Goal: Task Accomplishment & Management: Manage account settings

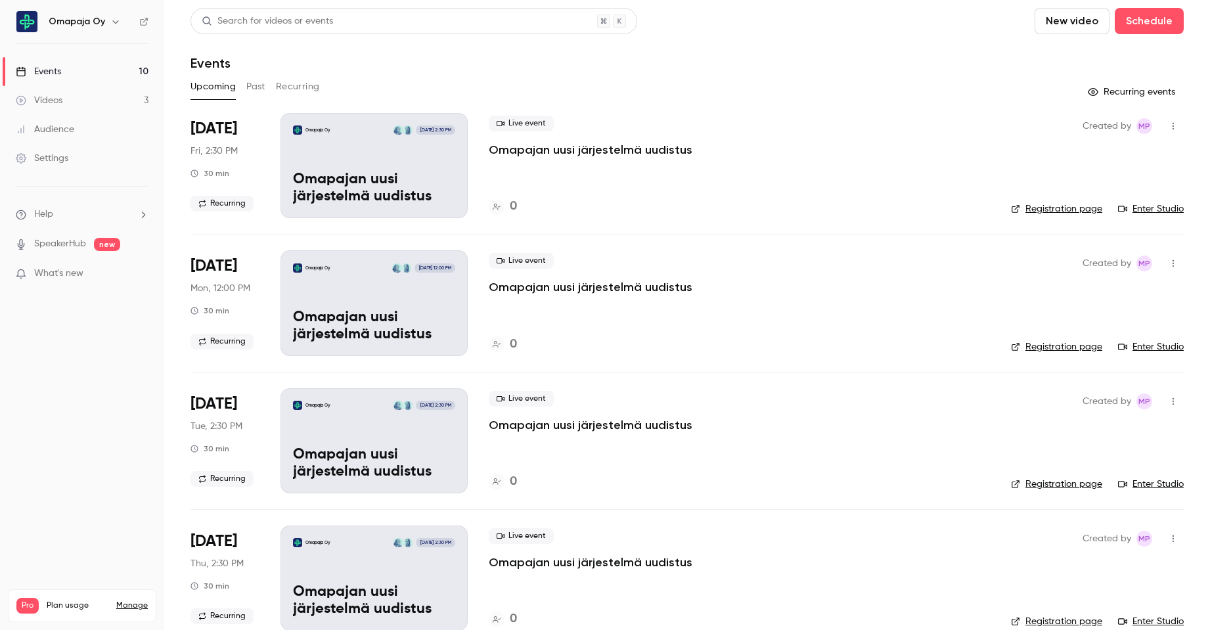
click at [631, 204] on div "0" at bounding box center [739, 207] width 501 height 18
click at [1168, 125] on icon "button" at bounding box center [1173, 126] width 11 height 9
click at [1080, 293] on div "Delete" at bounding box center [1113, 296] width 100 height 13
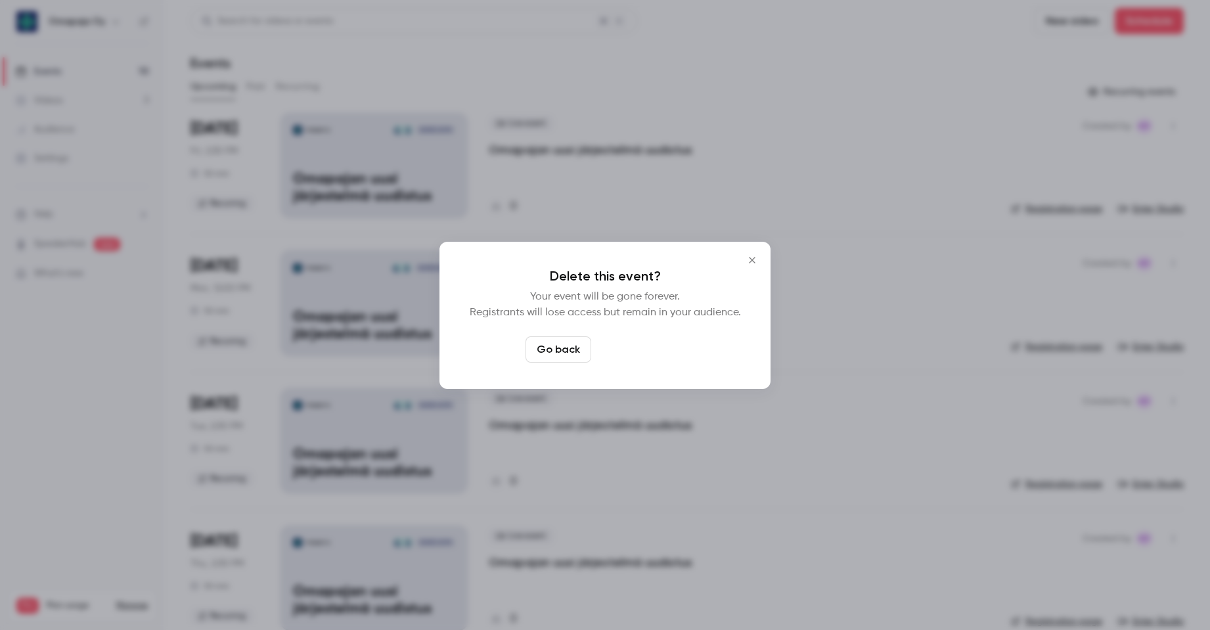
click at [652, 359] on button "Delete event" at bounding box center [640, 349] width 88 height 26
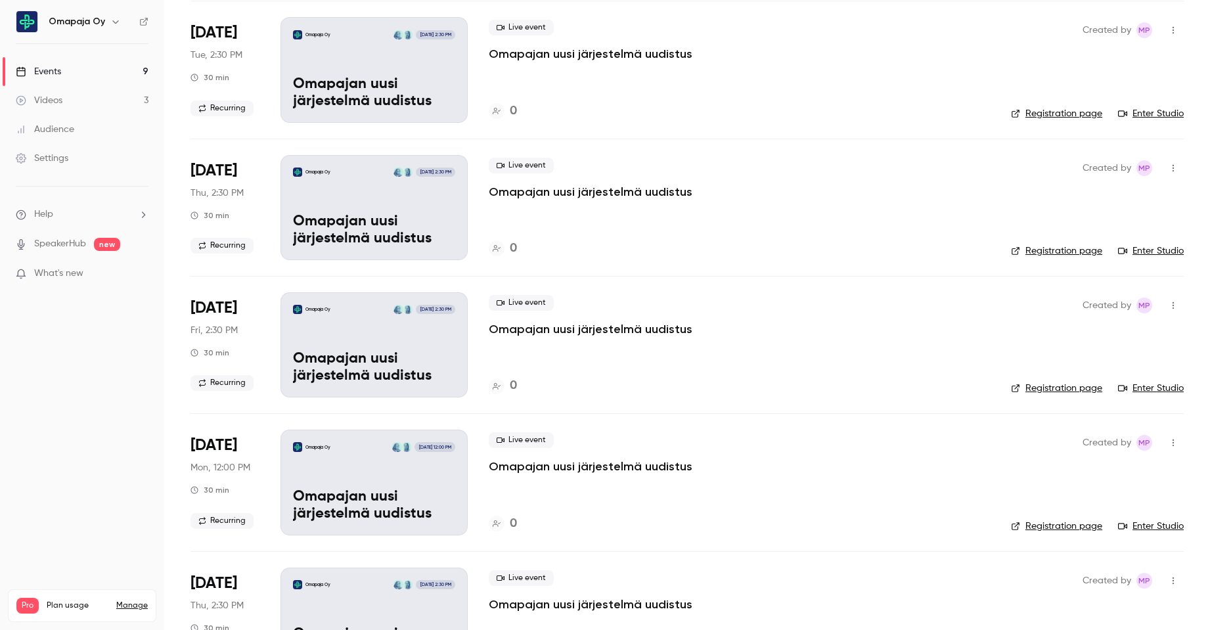
scroll to position [263, 0]
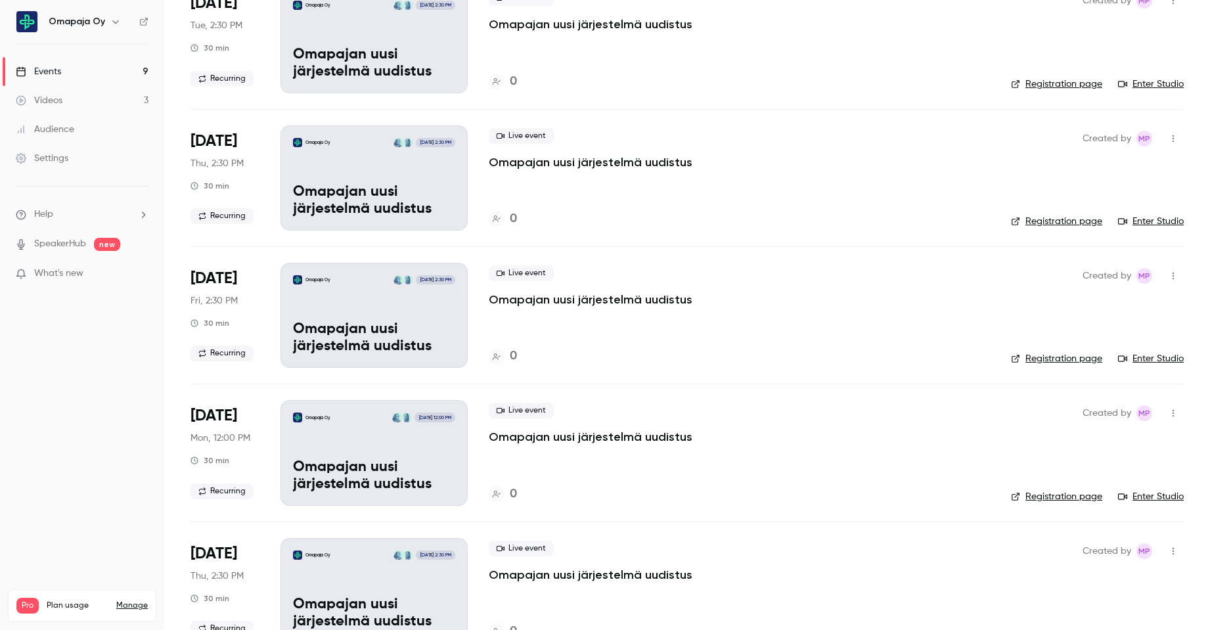
click at [1168, 273] on icon "button" at bounding box center [1173, 275] width 11 height 9
click at [1063, 453] on li "Delete" at bounding box center [1102, 446] width 142 height 34
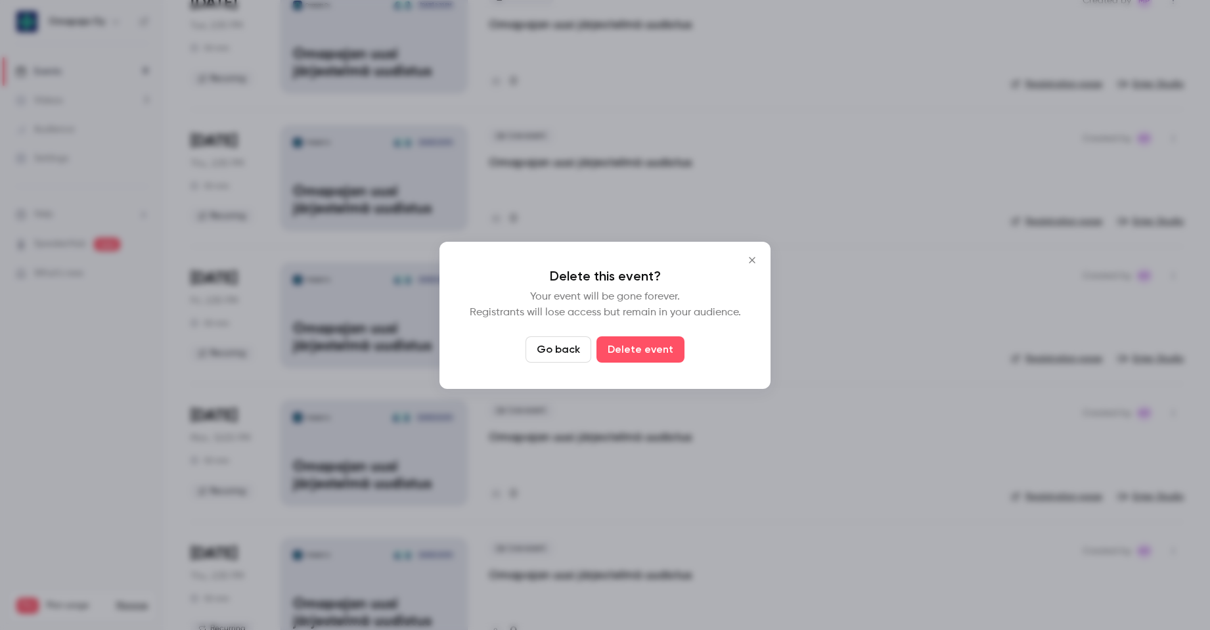
drag, startPoint x: 610, startPoint y: 348, endPoint x: 847, endPoint y: 313, distance: 239.1
click at [612, 348] on button "Delete event" at bounding box center [640, 349] width 88 height 26
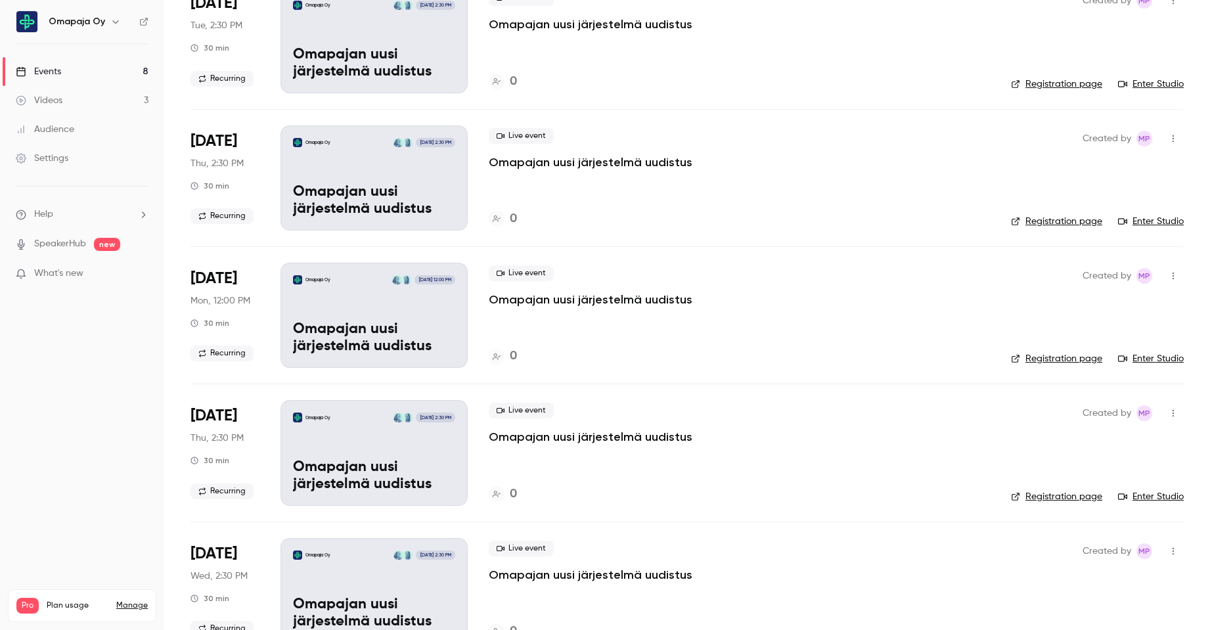
click at [1168, 273] on icon "button" at bounding box center [1173, 275] width 11 height 9
click at [394, 316] on div at bounding box center [605, 315] width 1210 height 630
click at [367, 319] on div "Omapaja Oy [DATE] 12:00 PM Omapajan uusi järjestelmä uudistus" at bounding box center [373, 315] width 187 height 105
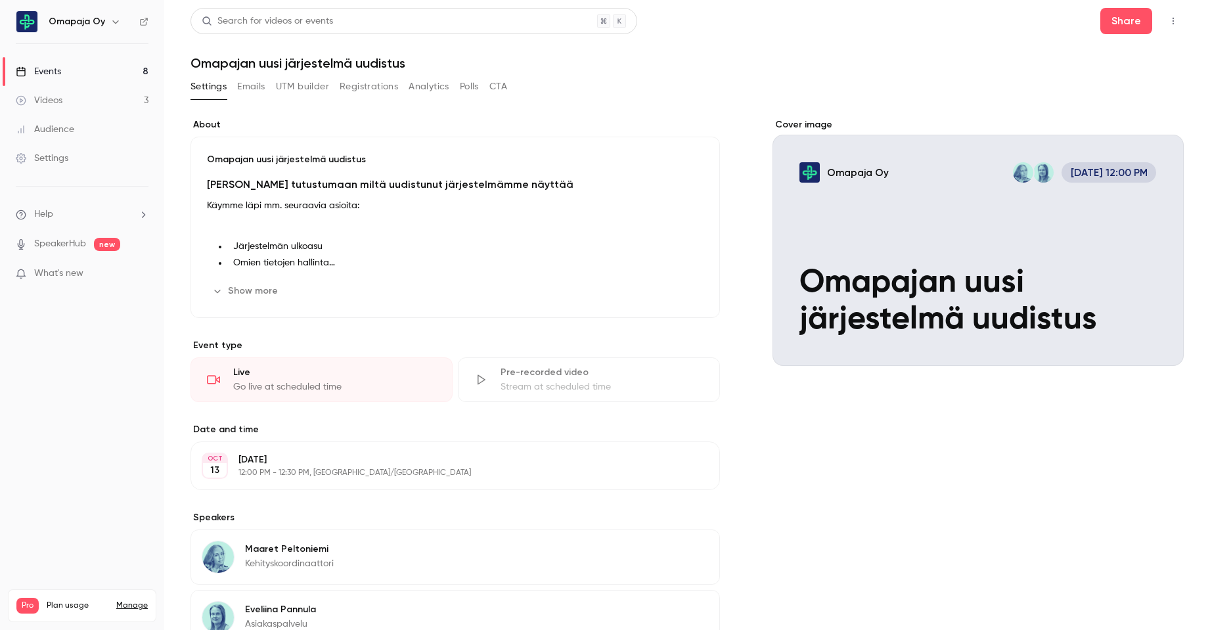
click at [399, 466] on div "[DATE] 12:00 PM - 12:30 PM, [GEOGRAPHIC_DATA]/[GEOGRAPHIC_DATA]" at bounding box center [444, 465] width 412 height 25
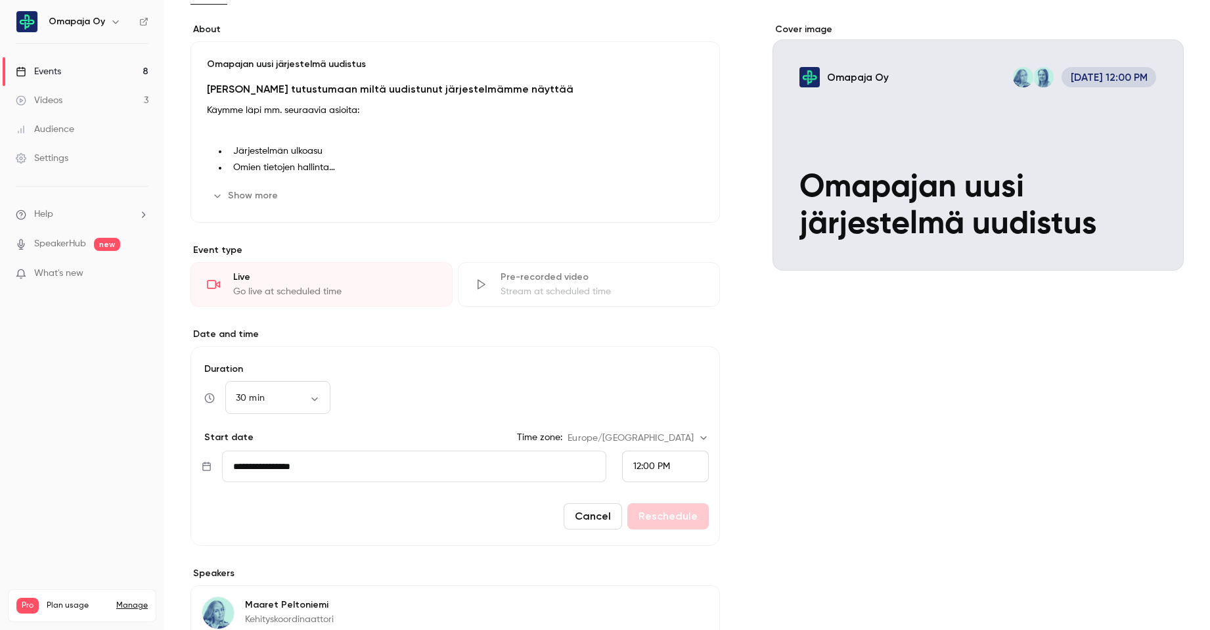
scroll to position [197, 0]
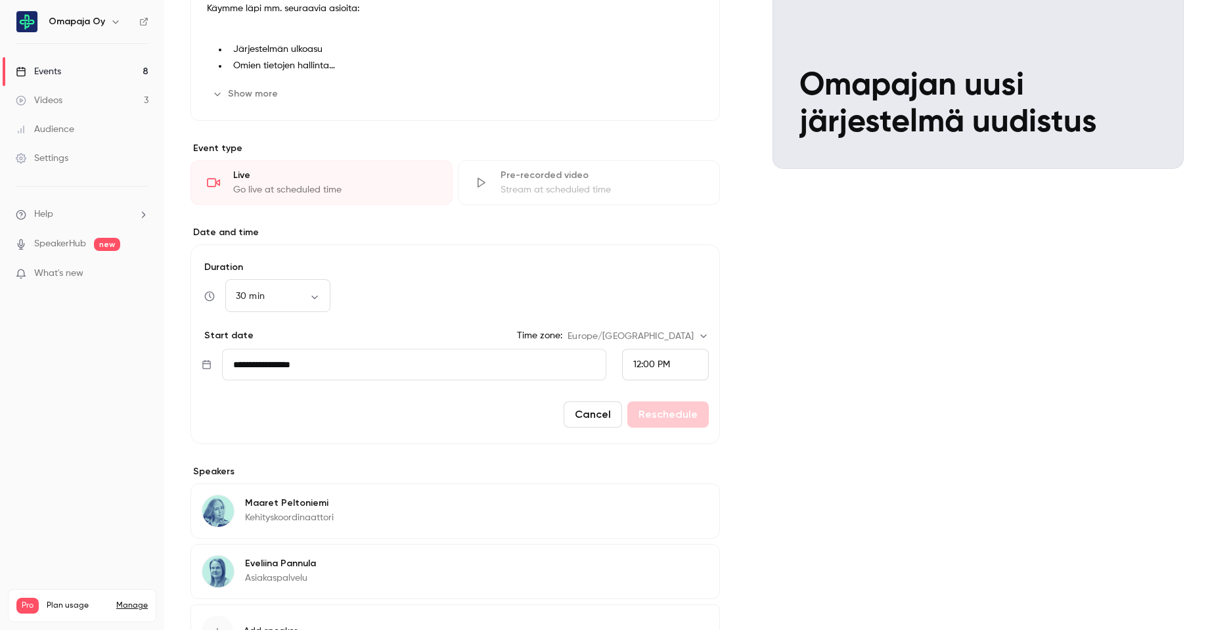
click at [478, 360] on input "**********" at bounding box center [414, 365] width 384 height 32
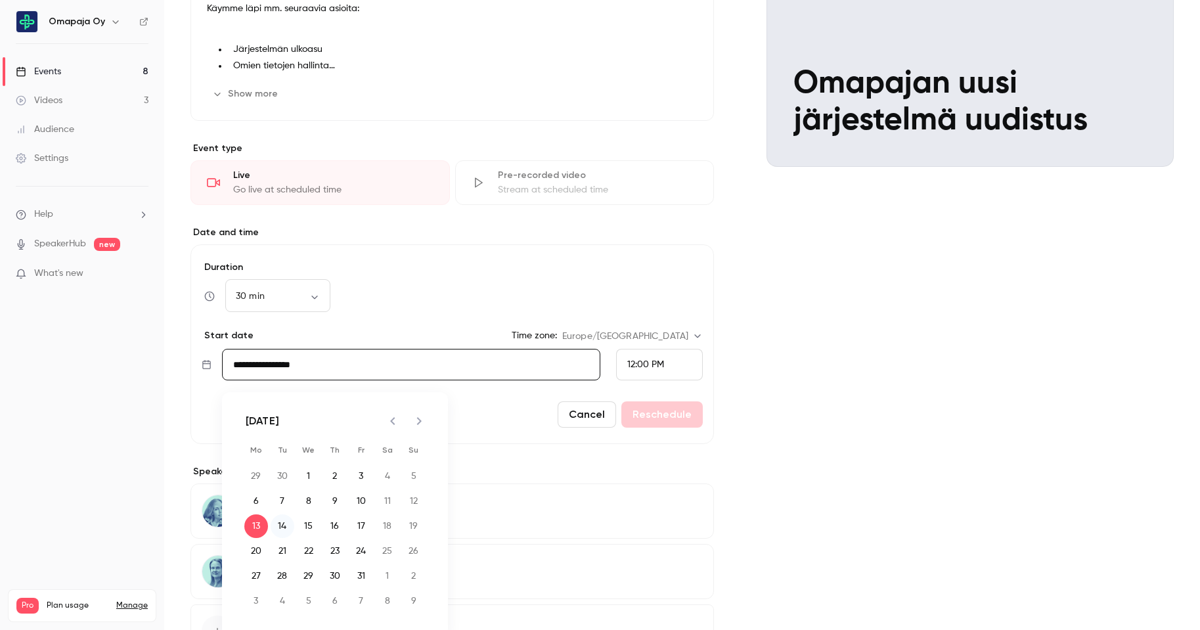
click at [283, 526] on button "14" at bounding box center [283, 526] width 24 height 24
type input "**********"
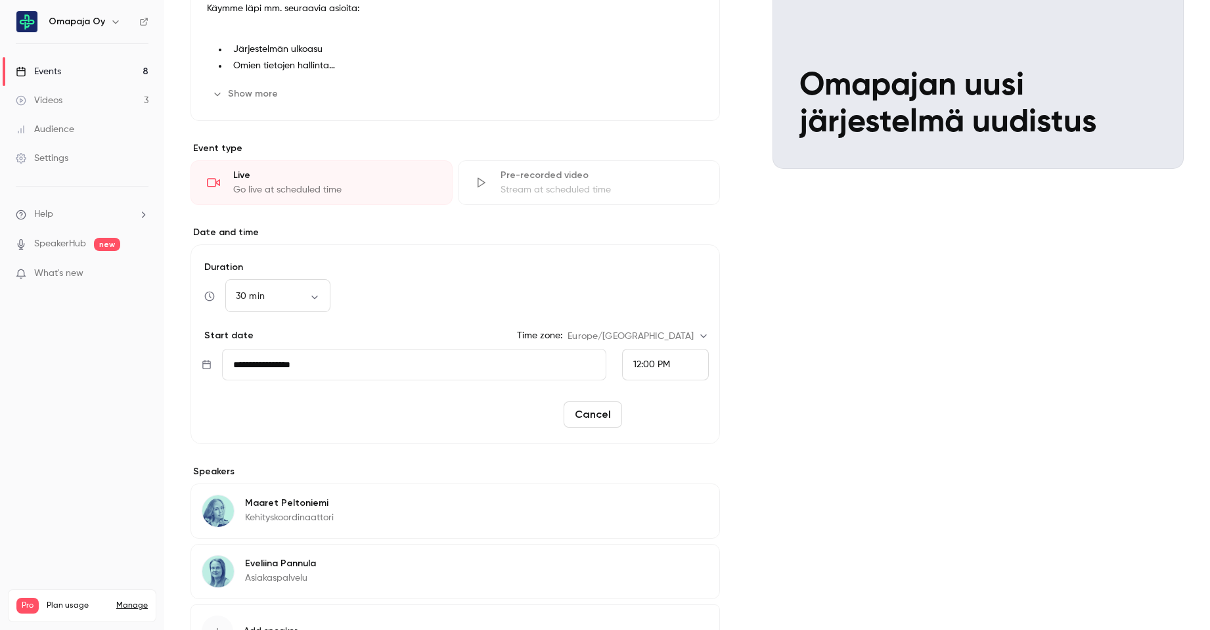
click at [672, 414] on button "Reschedule" at bounding box center [667, 414] width 81 height 26
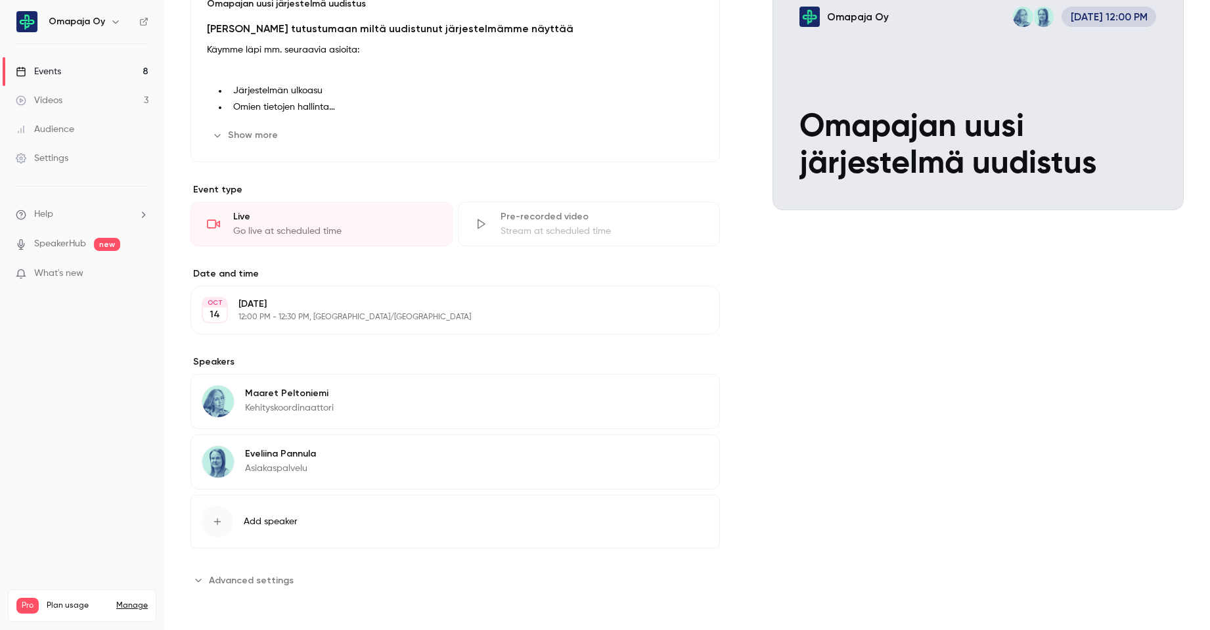
scroll to position [0, 0]
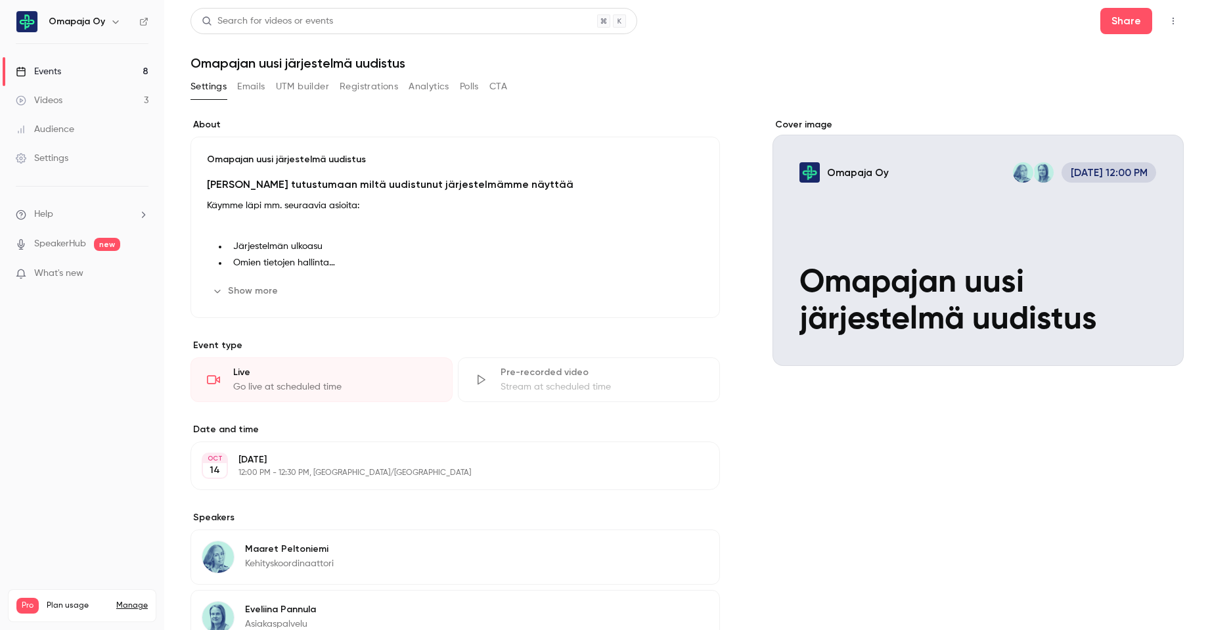
click at [64, 74] on link "Events 8" at bounding box center [82, 71] width 164 height 29
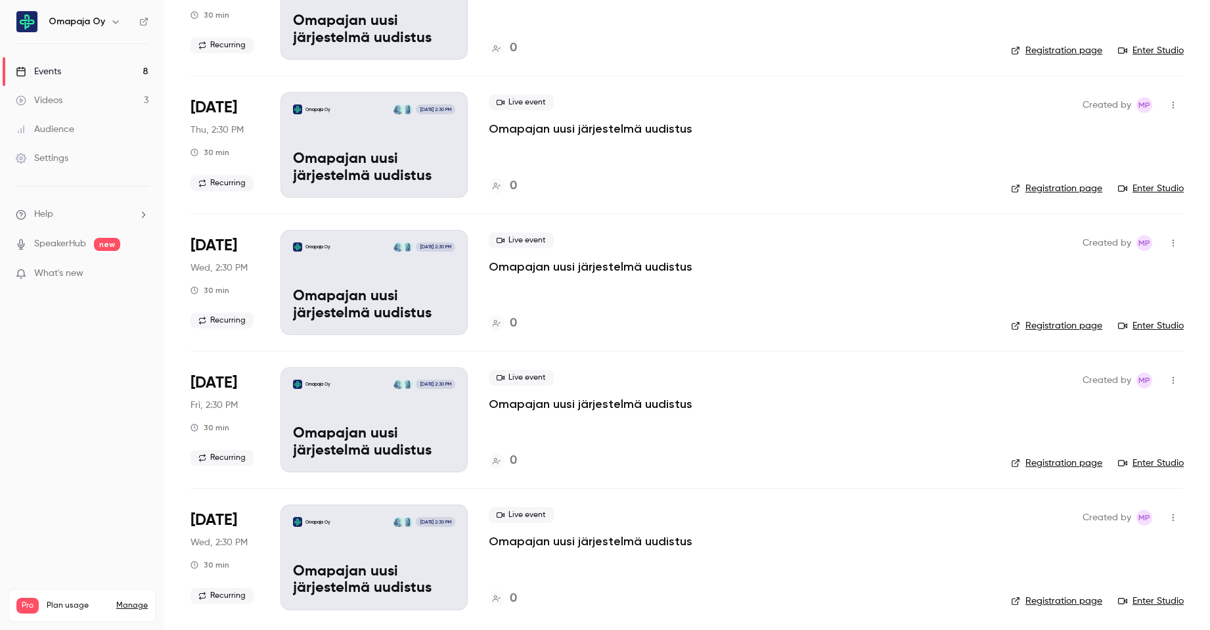
scroll to position [575, 0]
